Goal: Transaction & Acquisition: Purchase product/service

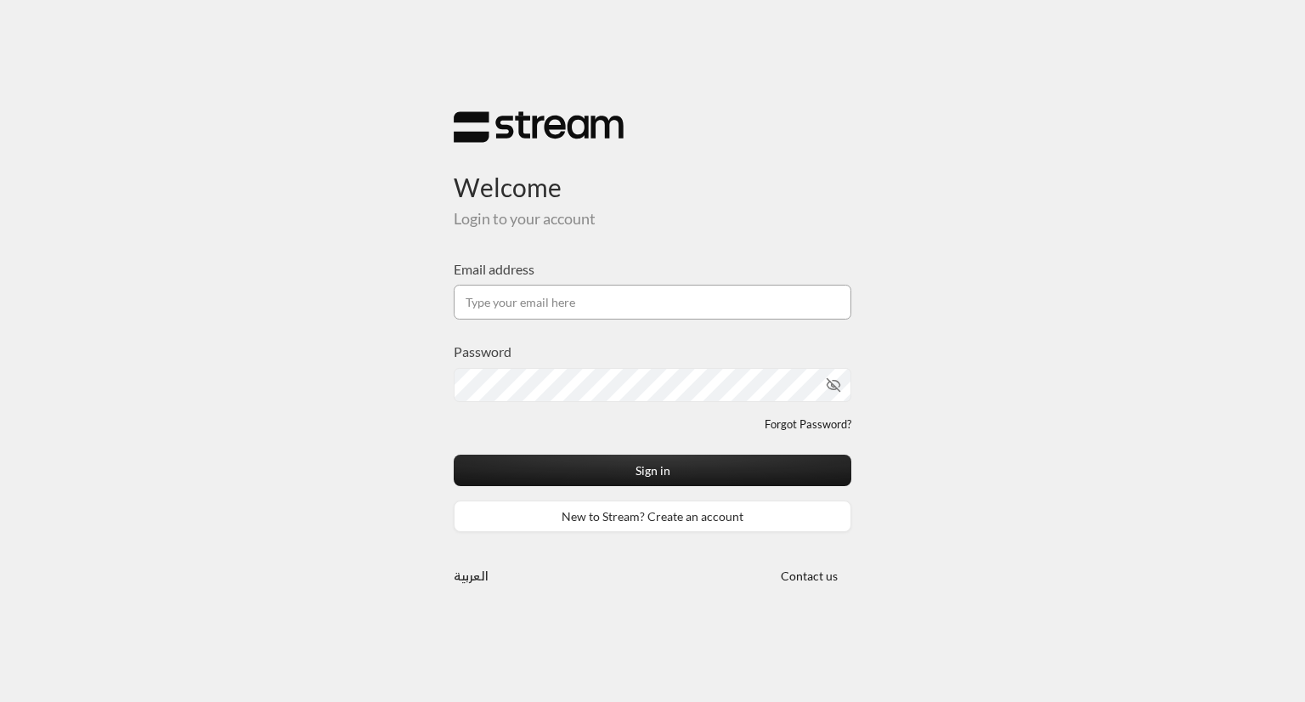
click at [631, 307] on input "Email address" at bounding box center [653, 302] width 398 height 35
type input "[EMAIL_ADDRESS][DOMAIN_NAME]"
click at [613, 402] on div "Password" at bounding box center [653, 378] width 398 height 74
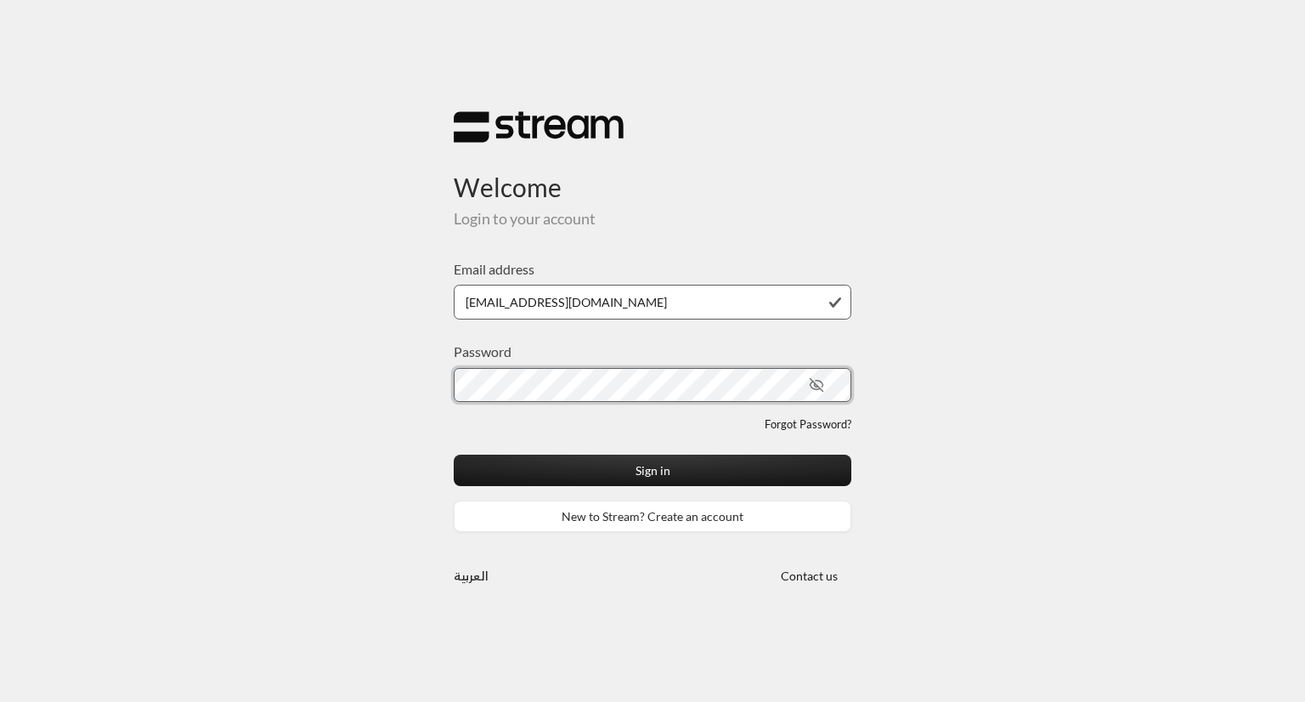
click at [454, 454] on button "Sign in" at bounding box center [653, 469] width 398 height 31
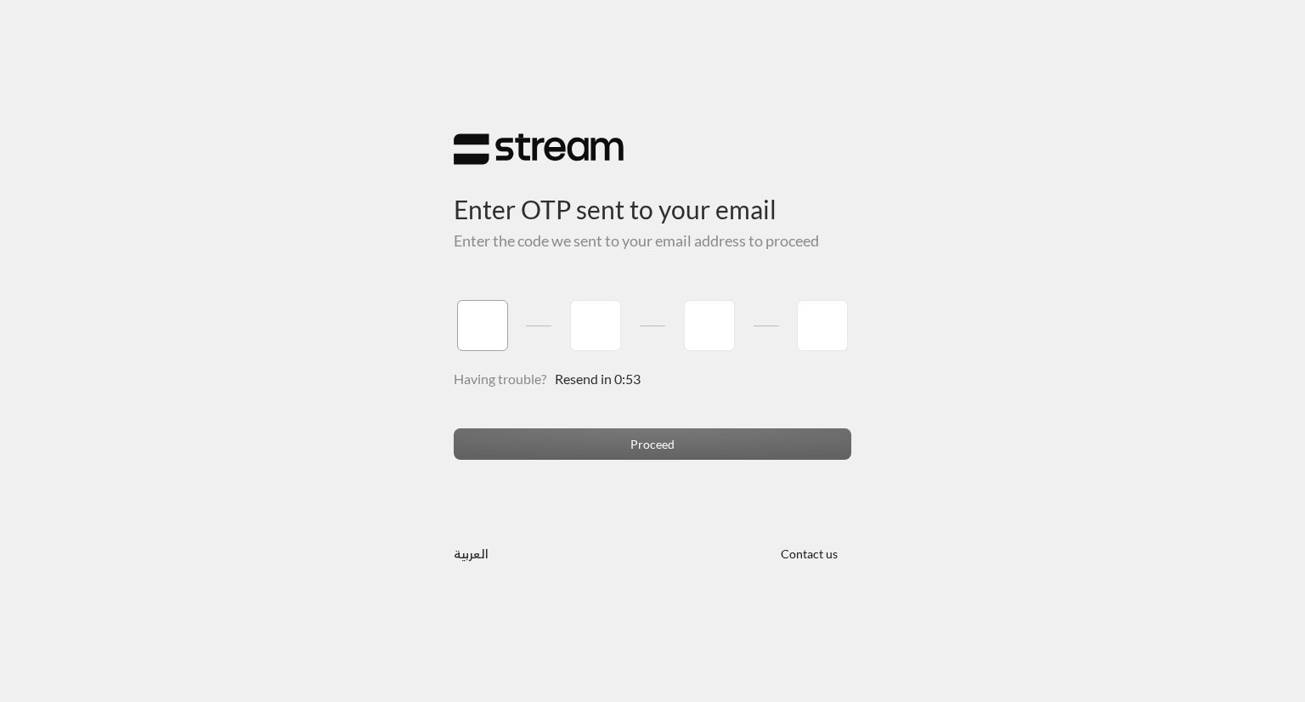
type input "4"
type input "8"
type input "2"
type input "5"
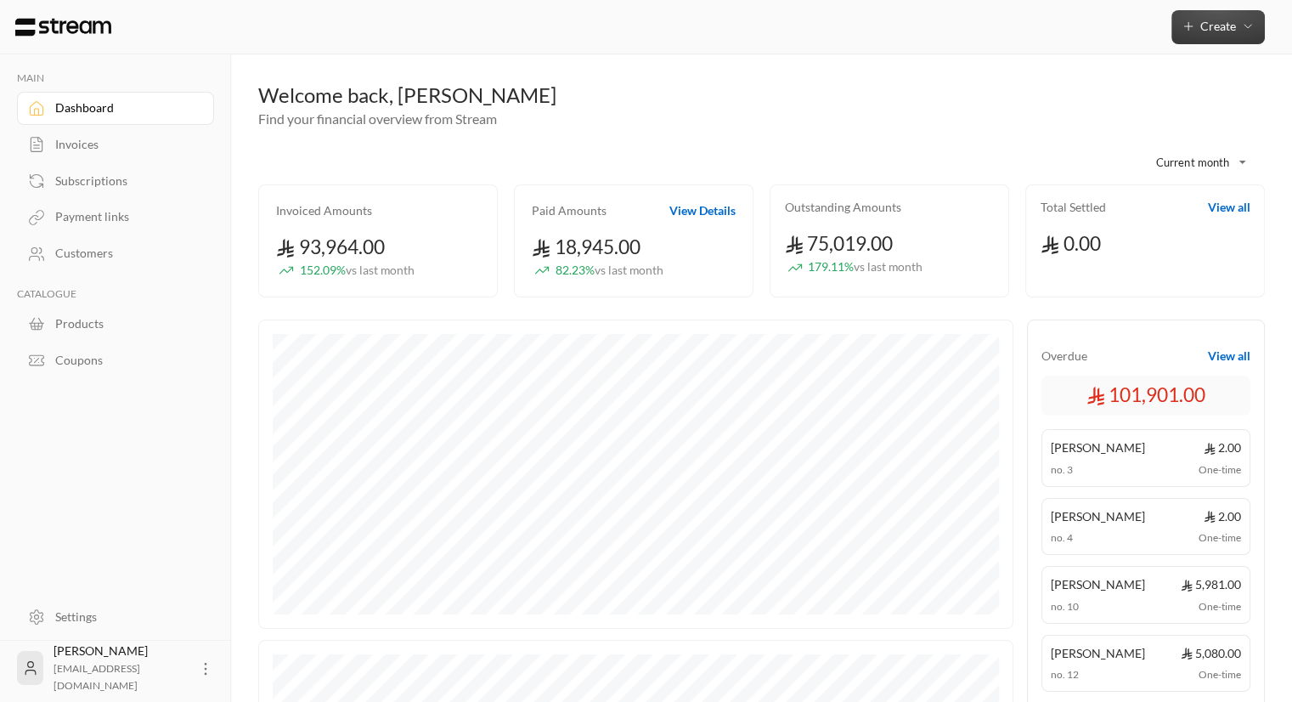
click at [1193, 31] on icon "button" at bounding box center [1189, 27] width 14 height 14
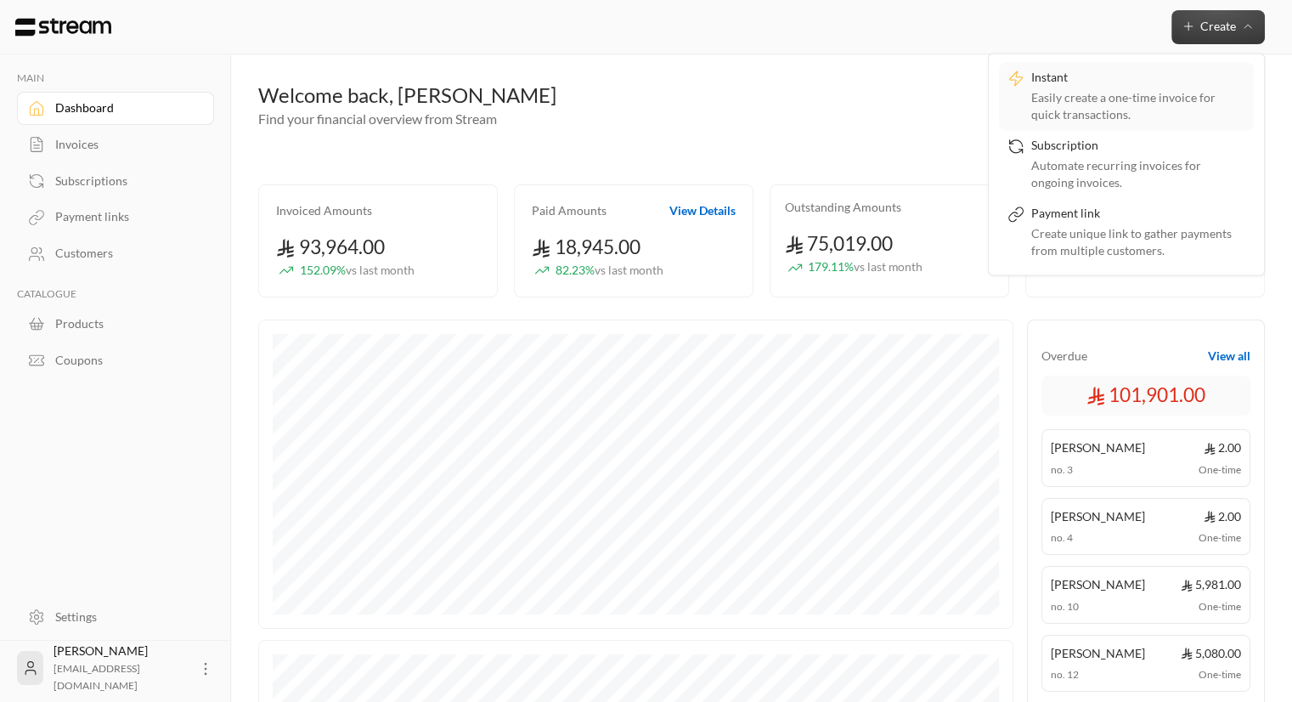
click at [1097, 96] on div "Easily create a one-time invoice for quick transactions." at bounding box center [1138, 106] width 214 height 34
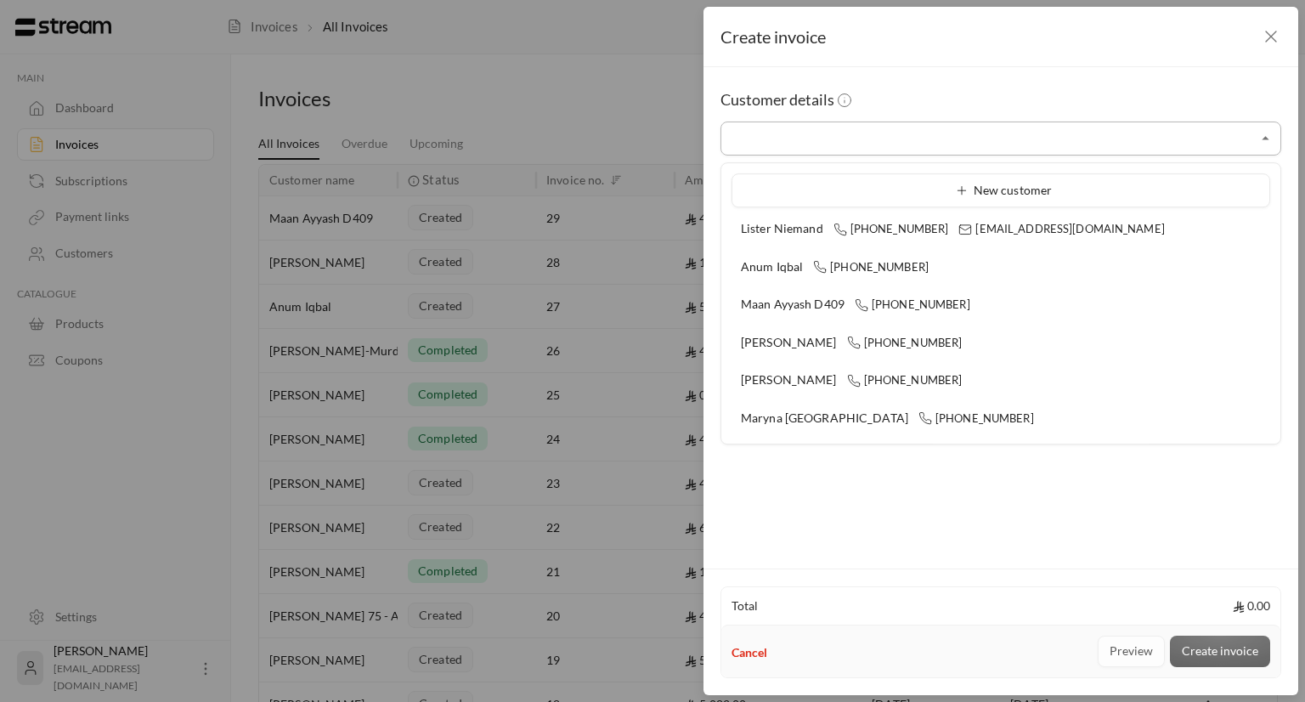
click at [1108, 140] on input "Select customer" at bounding box center [1000, 139] width 561 height 30
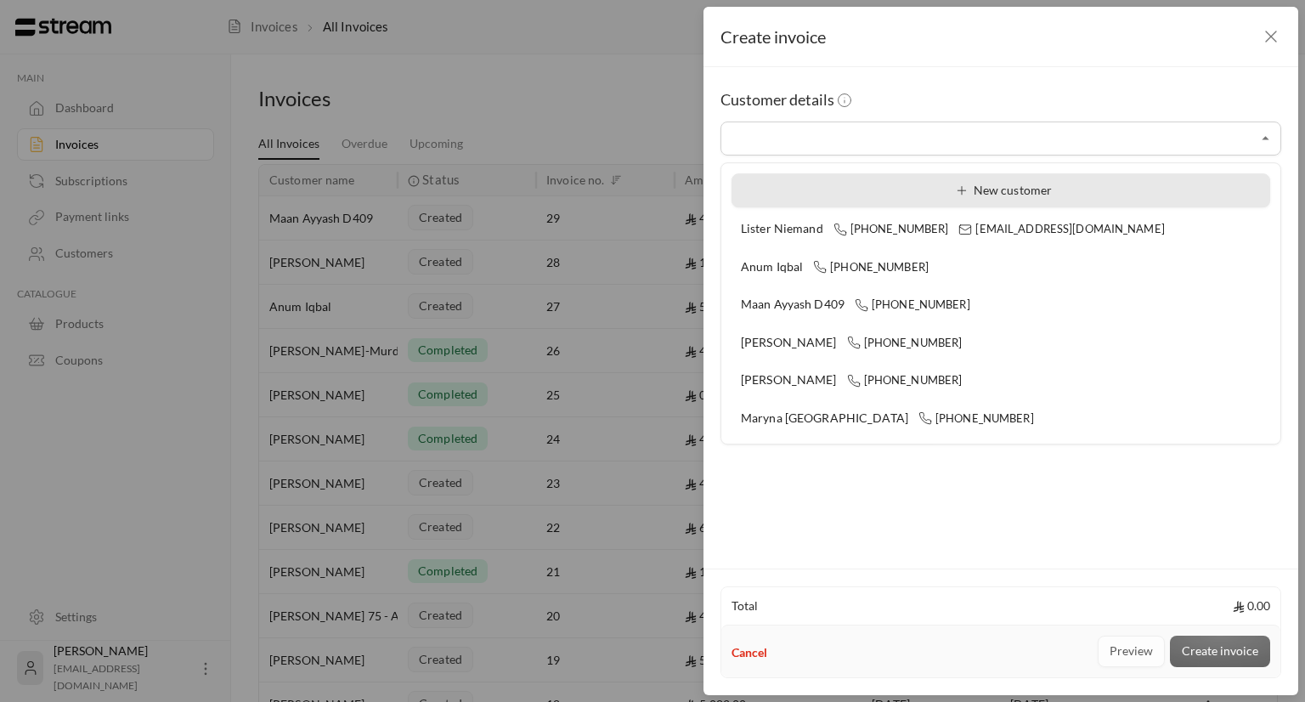
click at [1014, 183] on span "New customer" at bounding box center [1001, 190] width 102 height 14
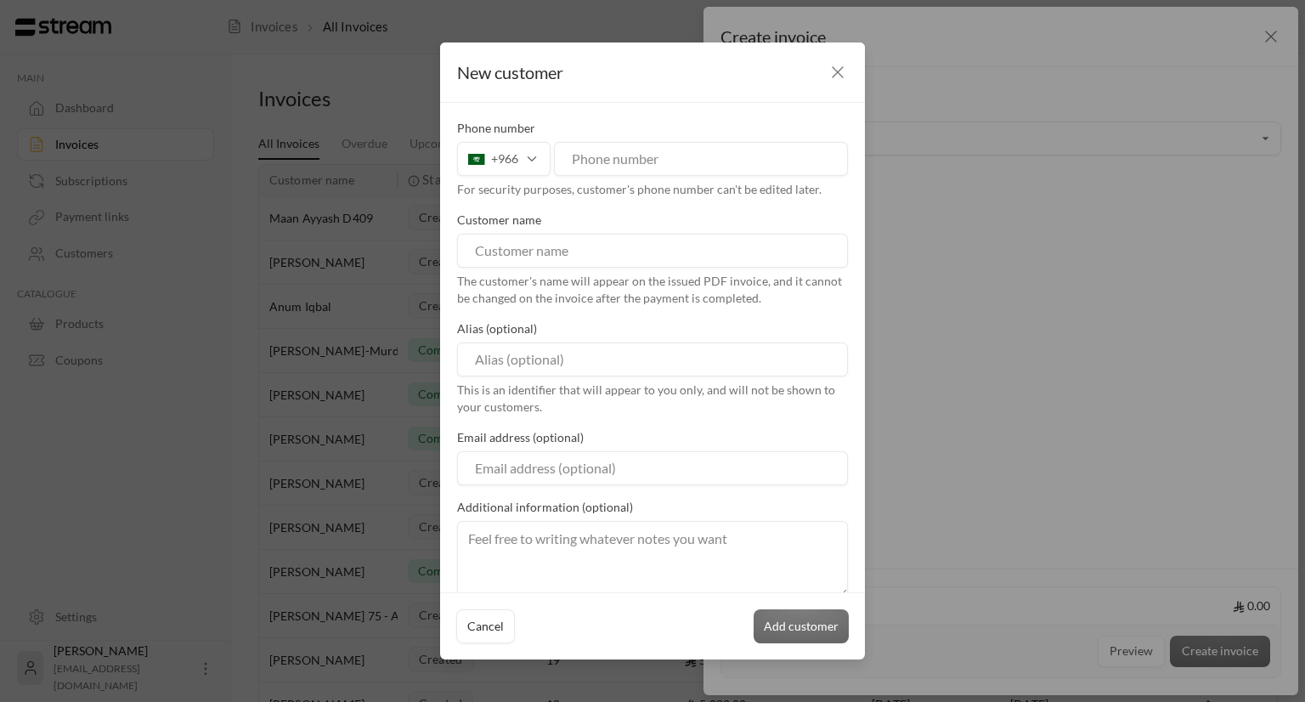
click at [499, 144] on div "+966" at bounding box center [503, 159] width 93 height 34
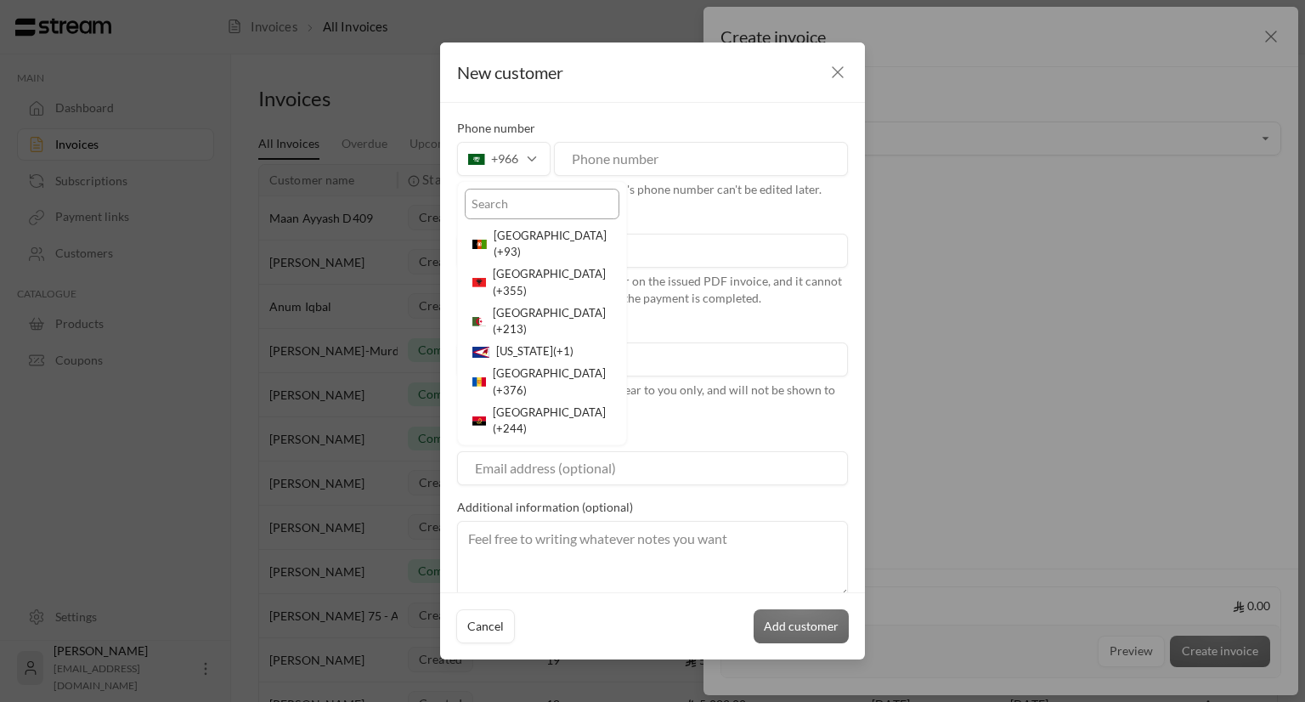
click at [512, 194] on input "text" at bounding box center [542, 204] width 155 height 31
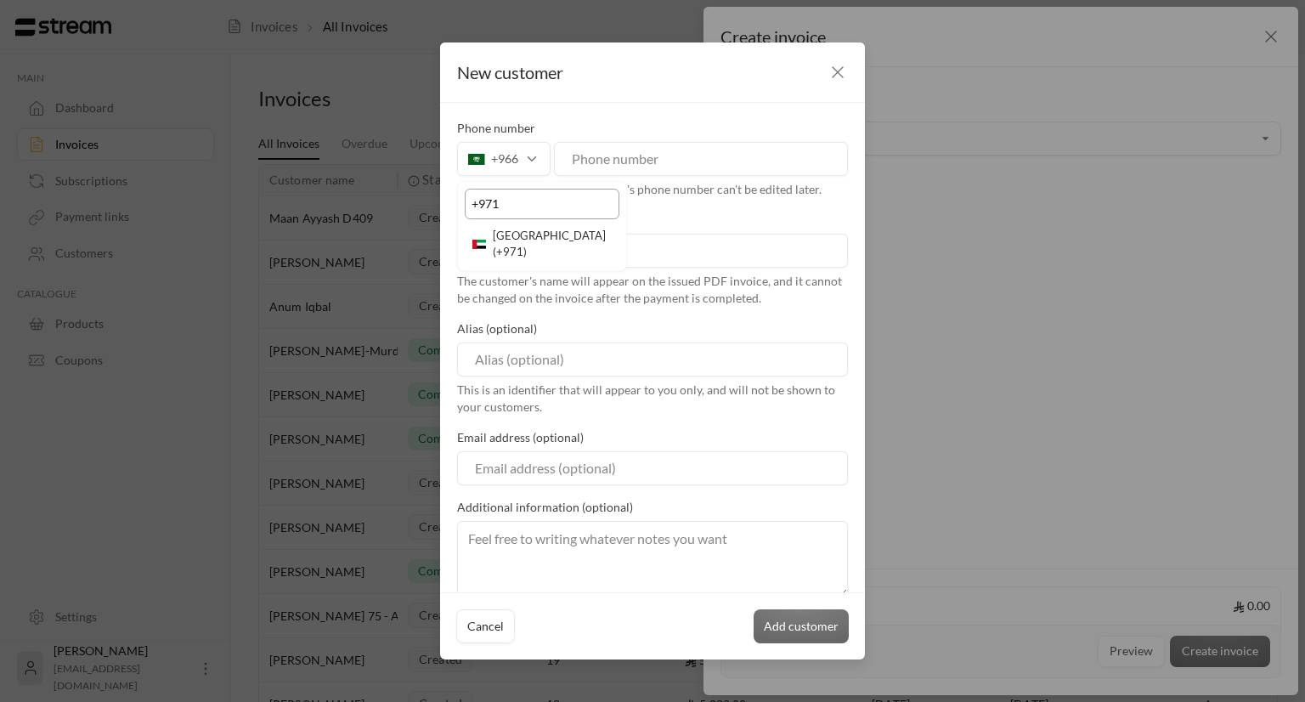
type input "+971"
click at [528, 238] on li "[GEOGRAPHIC_DATA] ( +971 )" at bounding box center [542, 244] width 155 height 39
click at [630, 181] on div "For security purposes, customer's phone number can't be edited later." at bounding box center [652, 189] width 391 height 17
click at [630, 167] on input "tel" at bounding box center [701, 159] width 294 height 34
type input "509848379"
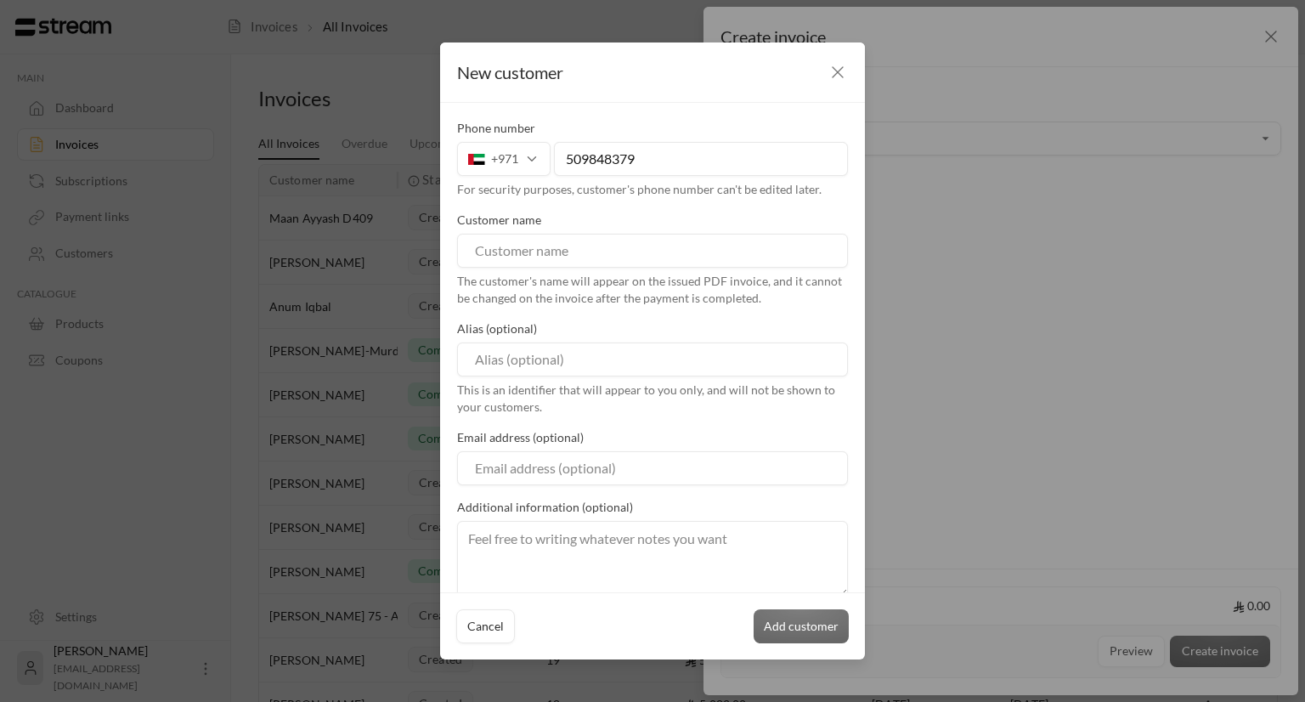
click at [626, 257] on input at bounding box center [652, 251] width 391 height 34
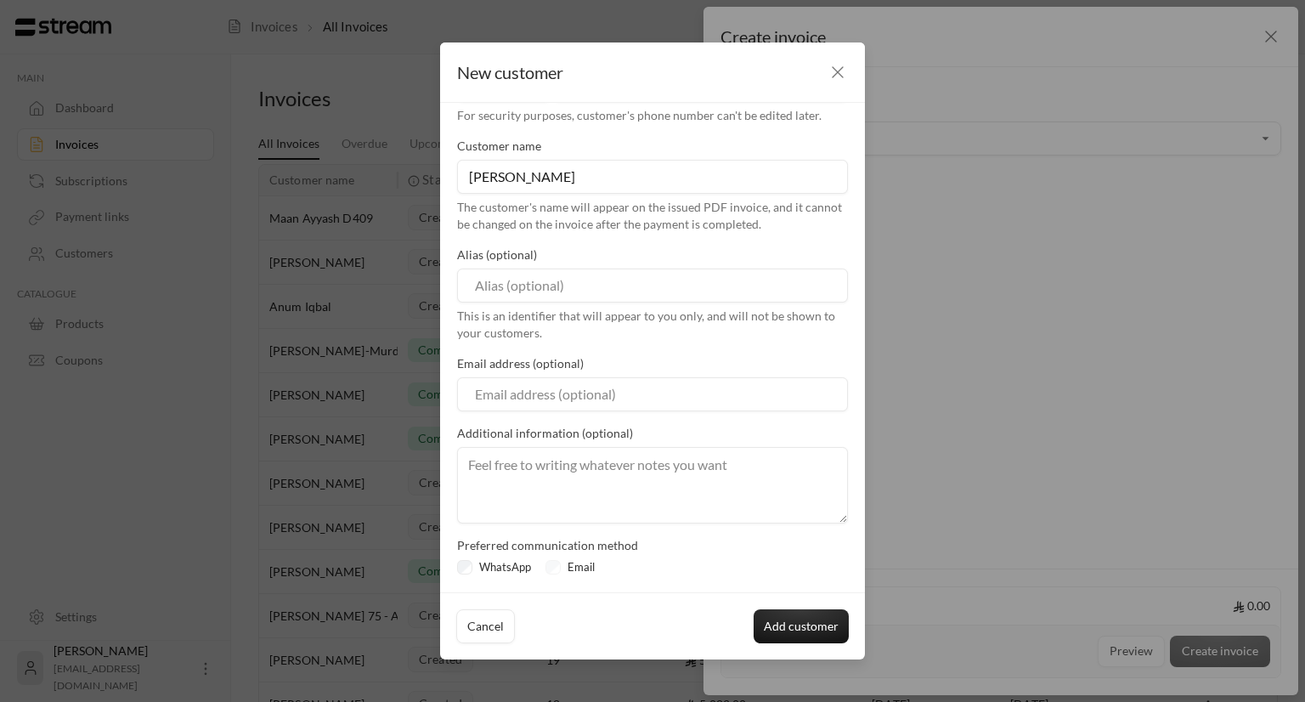
scroll to position [75, 0]
type input "[PERSON_NAME]"
click at [782, 623] on button "Add customer" at bounding box center [800, 626] width 95 height 34
type input "**********"
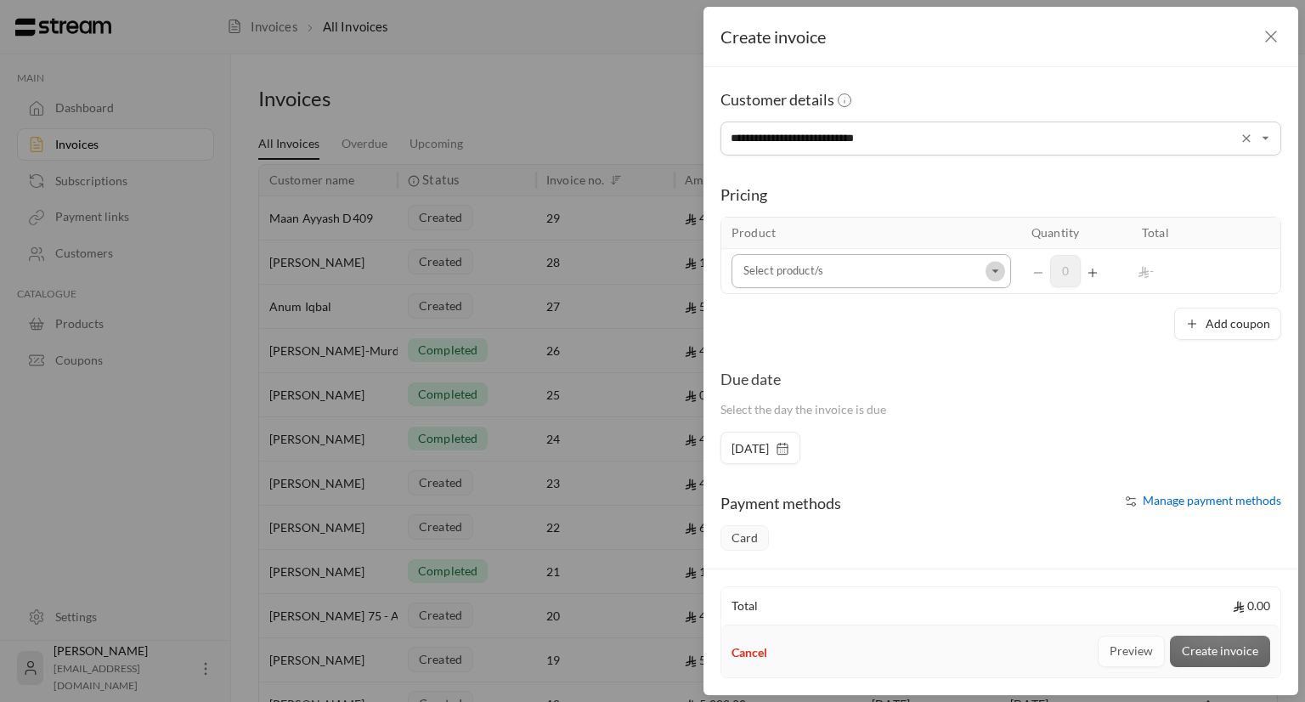
click at [988, 279] on button "Open" at bounding box center [995, 271] width 20 height 20
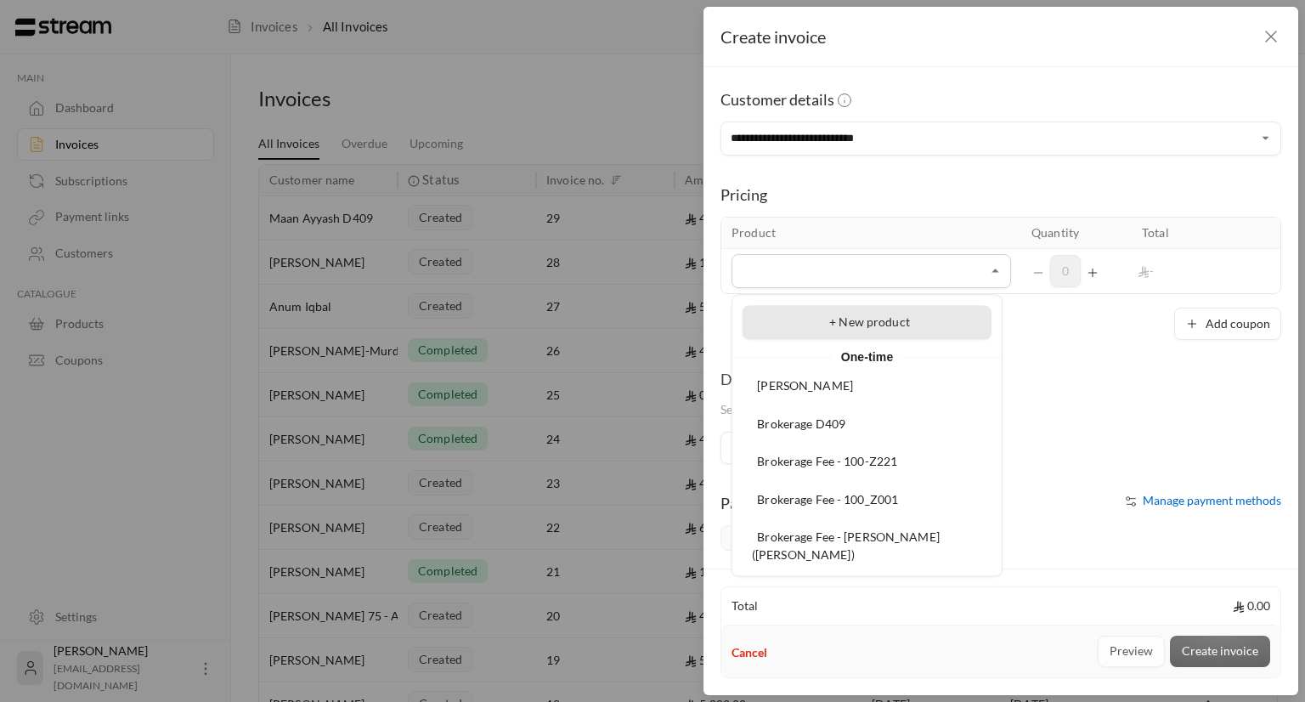
click at [886, 320] on span "+ New product" at bounding box center [869, 321] width 81 height 14
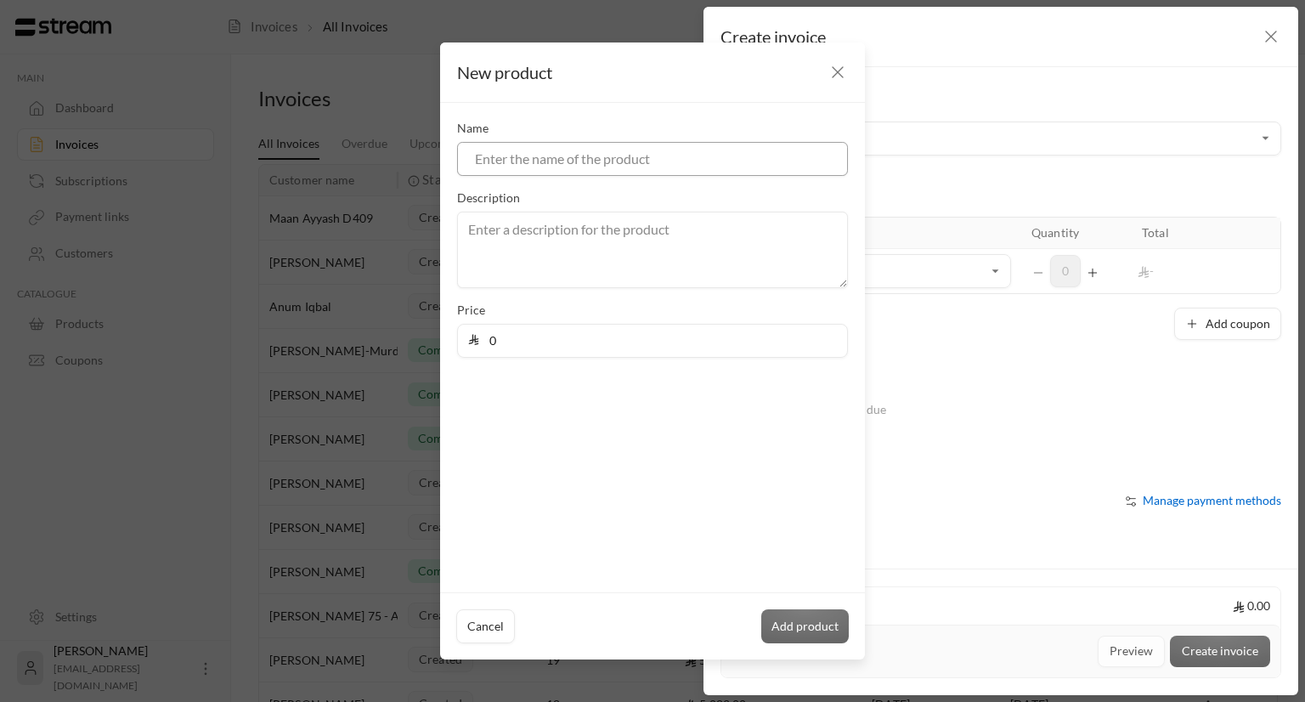
click at [679, 157] on input at bounding box center [652, 159] width 391 height 34
type input "Rent - G104"
click at [657, 364] on div "Name Rent - G104 Description Price 0" at bounding box center [652, 347] width 425 height 489
click at [645, 345] on input "0" at bounding box center [658, 340] width 358 height 32
click at [590, 341] on input "0" at bounding box center [658, 340] width 358 height 32
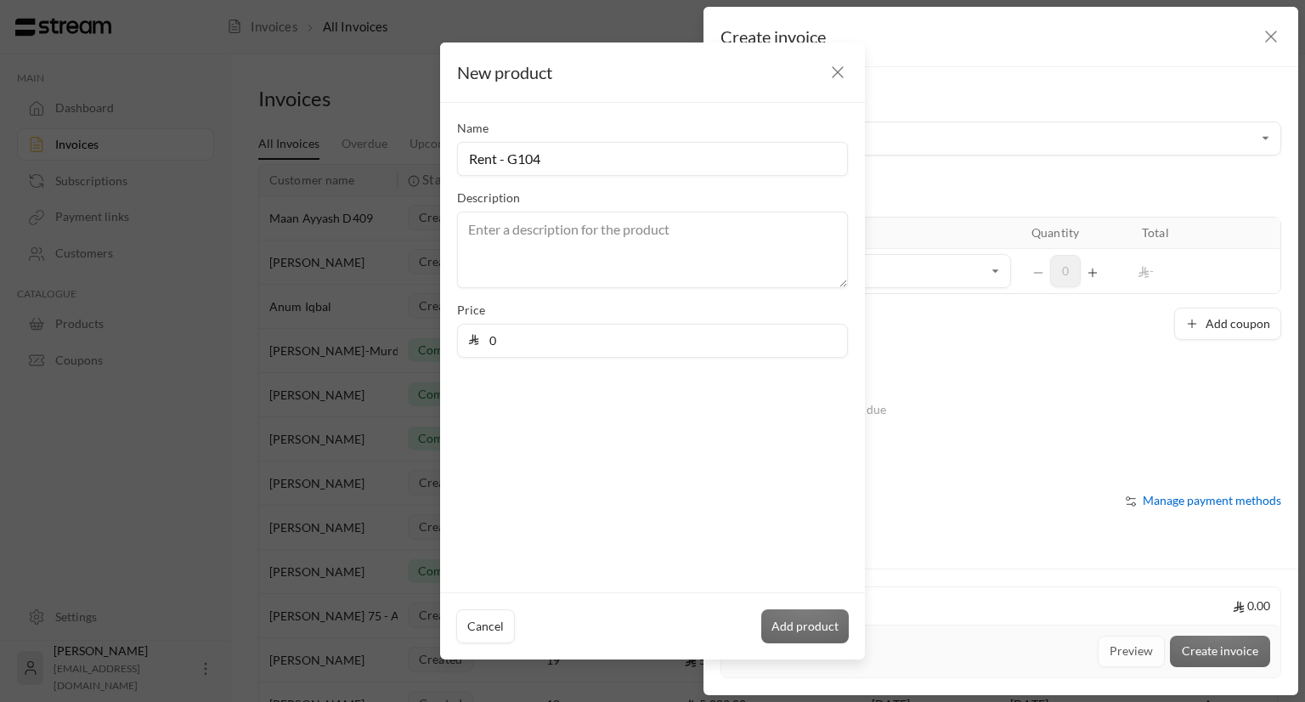
click at [590, 341] on input "0" at bounding box center [658, 340] width 358 height 32
type input "46812"
click at [809, 621] on button "Add product" at bounding box center [804, 626] width 87 height 34
type input "0"
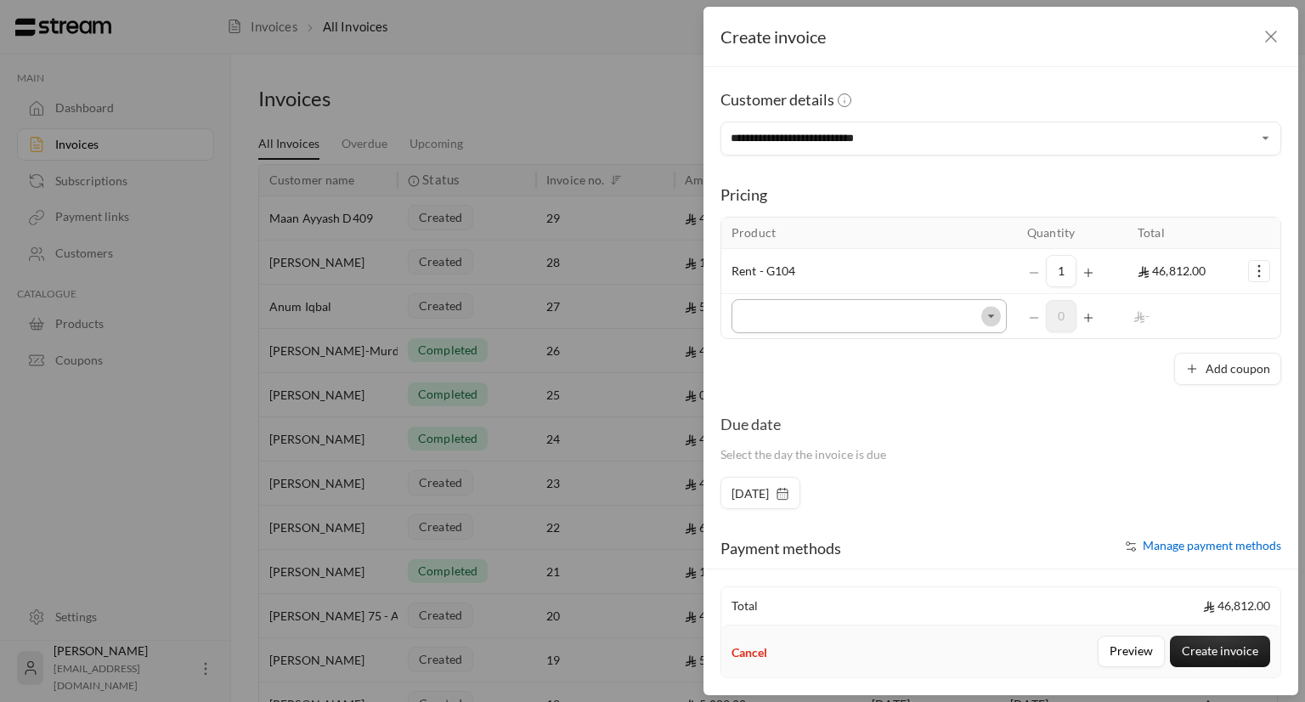
click at [989, 319] on icon "Open" at bounding box center [991, 315] width 17 height 17
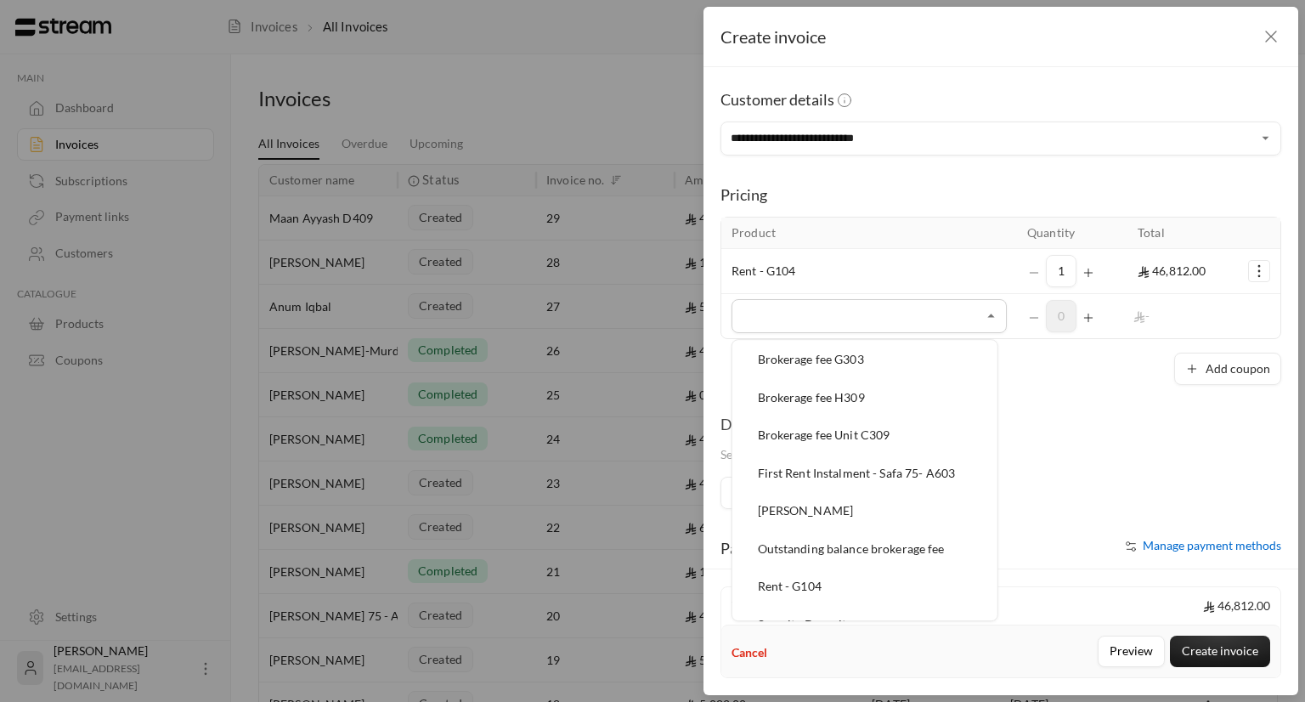
scroll to position [633, 0]
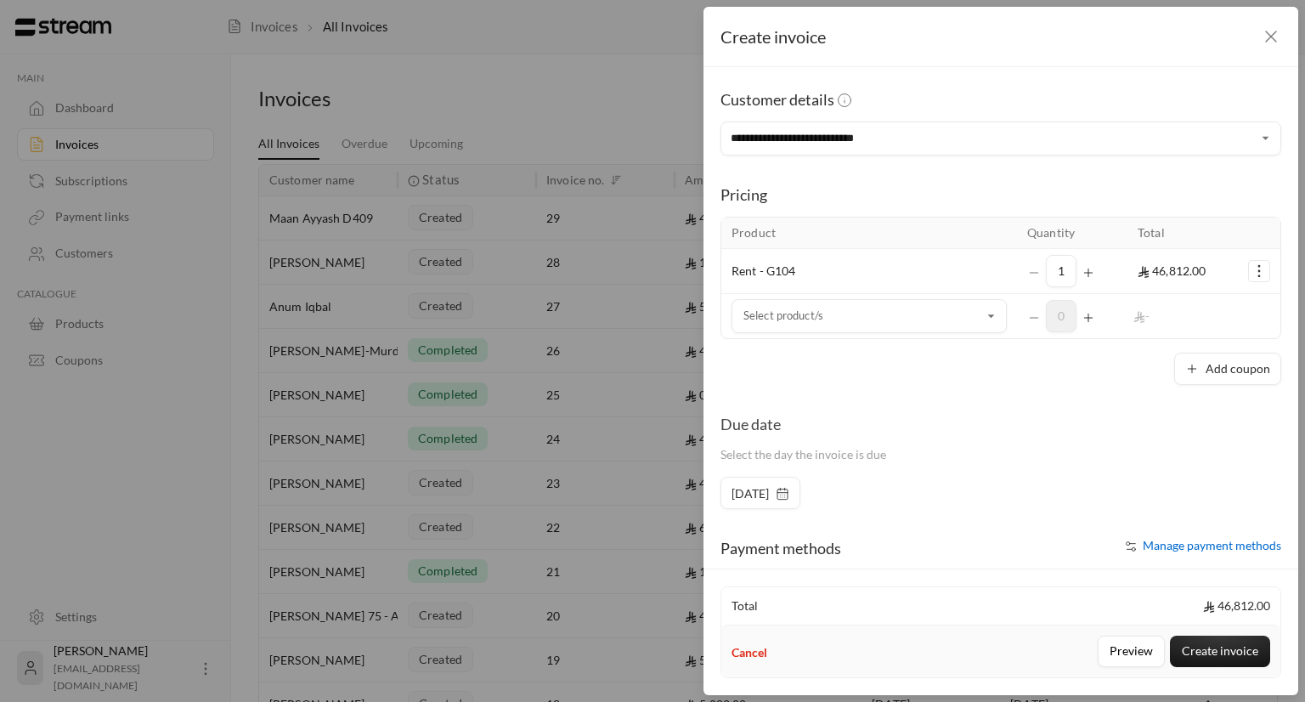
click at [1010, 437] on div "Due date Select the day the invoice is due" at bounding box center [1001, 444] width 578 height 65
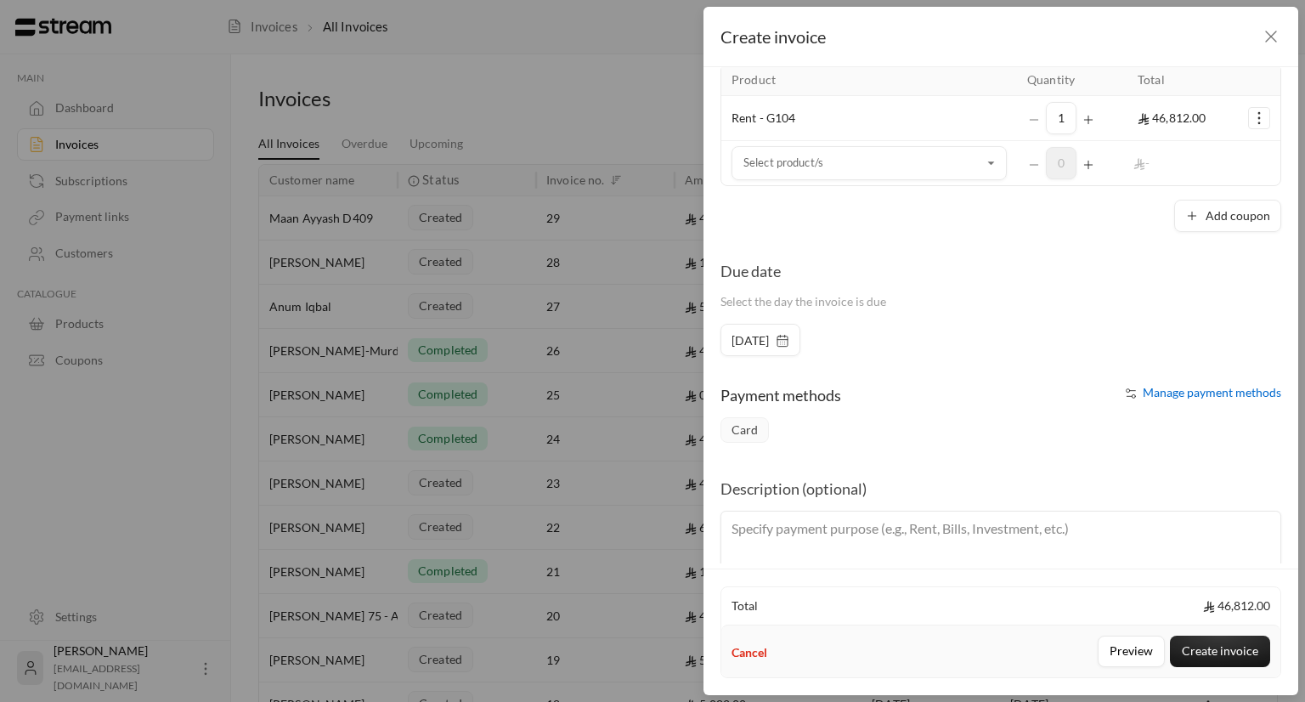
scroll to position [195, 0]
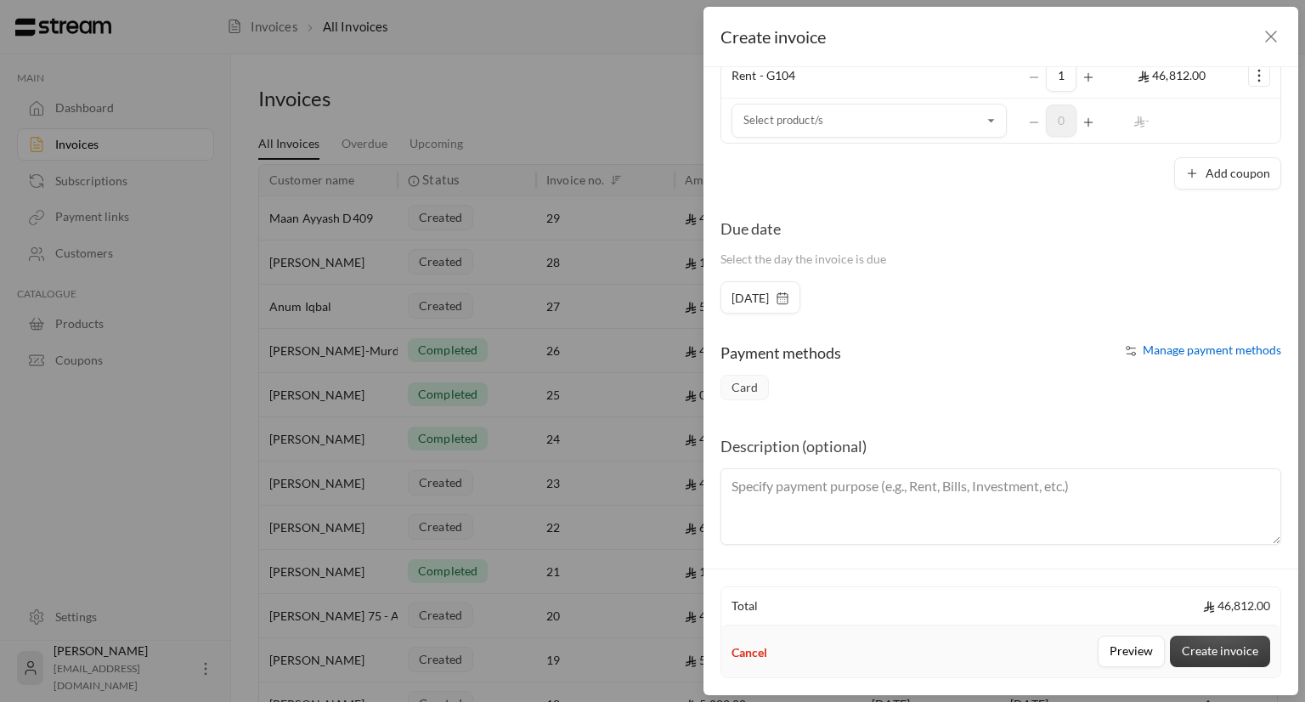
click at [1210, 643] on button "Create invoice" at bounding box center [1220, 650] width 100 height 31
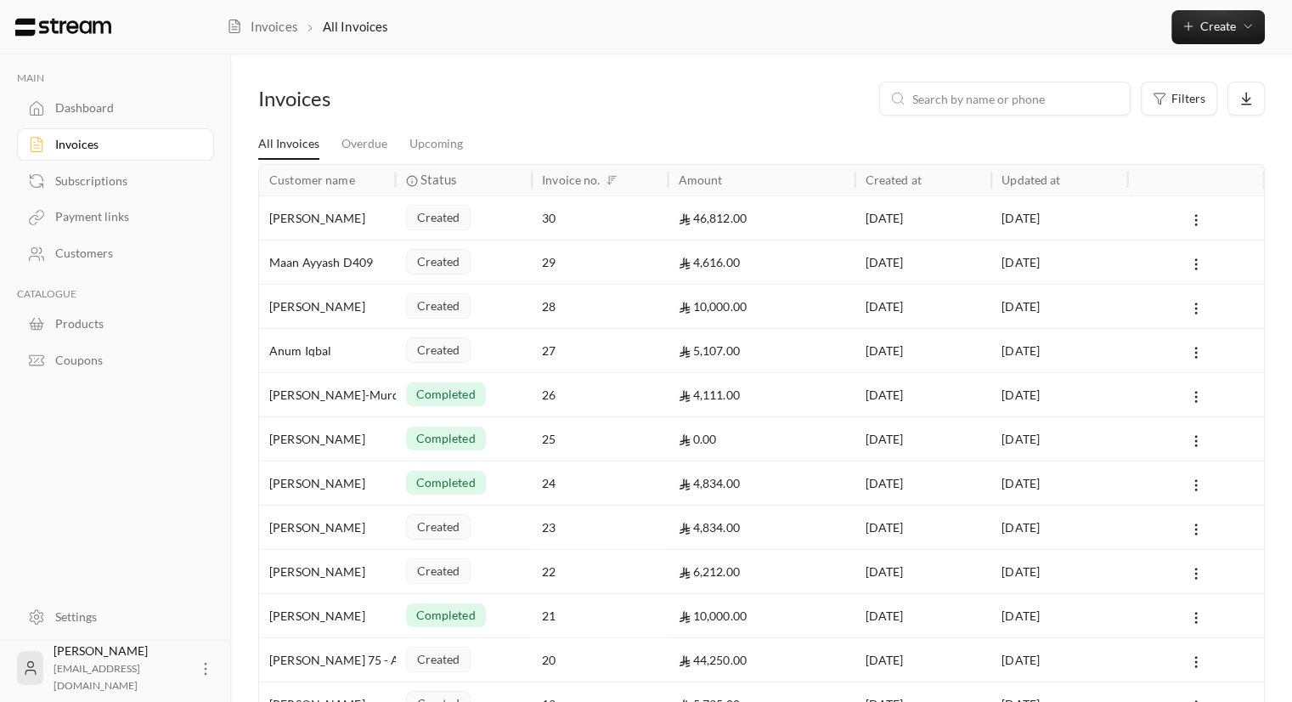
click at [326, 217] on div "[PERSON_NAME]" at bounding box center [327, 217] width 116 height 43
